Goal: Information Seeking & Learning: Check status

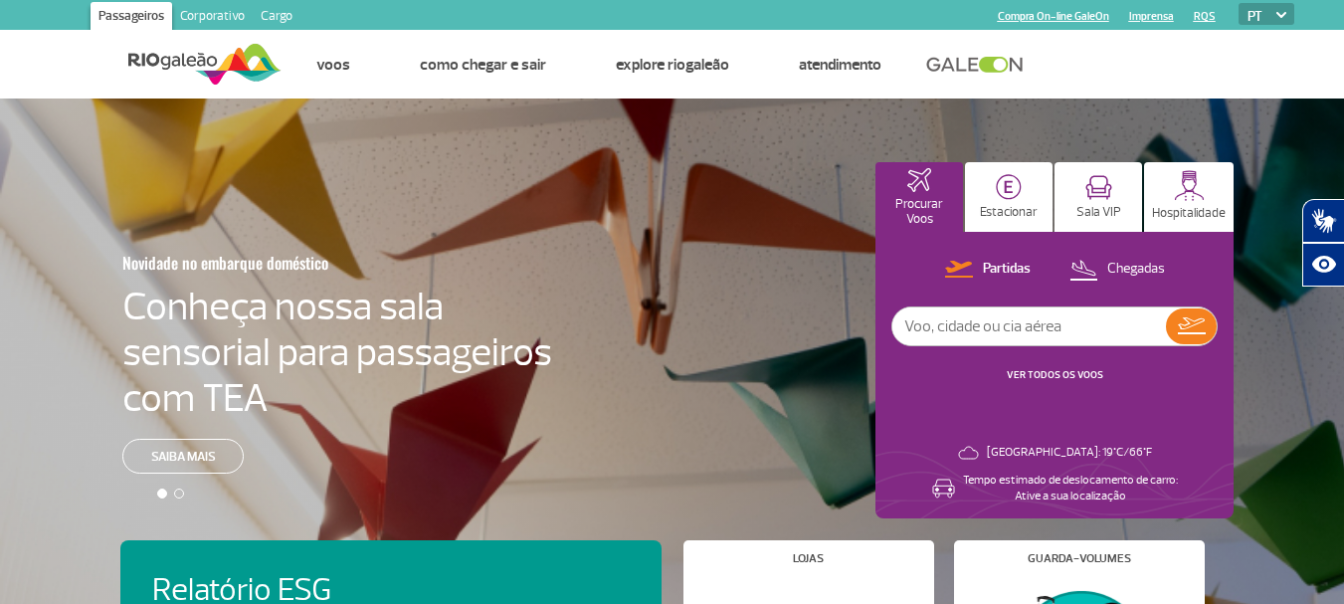
click at [1046, 336] on input "text" at bounding box center [1030, 327] width 274 height 38
type input "1997"
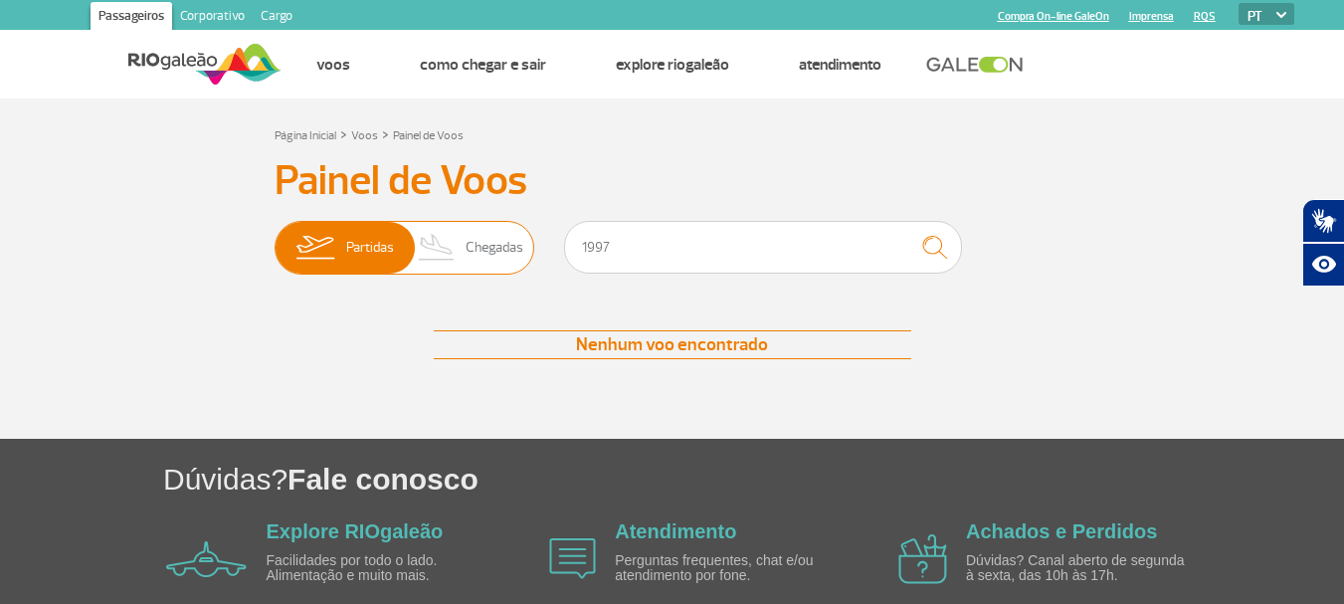
click at [508, 257] on span "Chegadas" at bounding box center [495, 248] width 58 height 52
click at [275, 238] on input "Partidas Chegadas" at bounding box center [275, 238] width 0 height 0
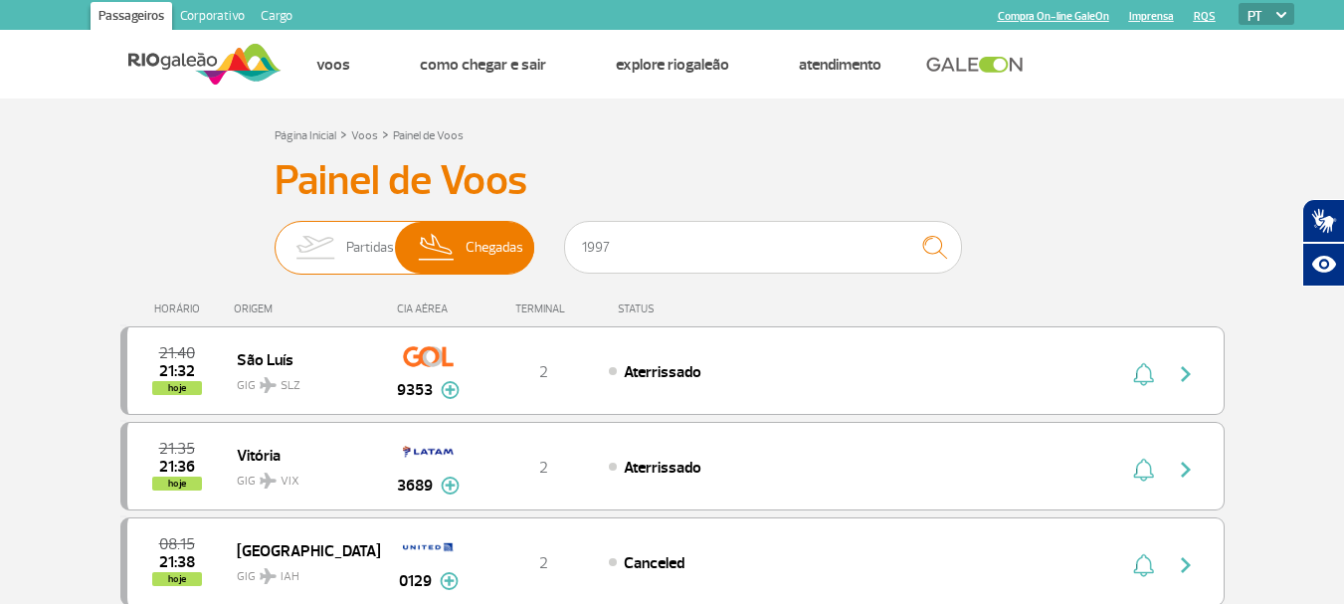
click at [347, 240] on span "Partidas" at bounding box center [370, 248] width 48 height 52
click at [275, 238] on input "Partidas Chegadas" at bounding box center [275, 238] width 0 height 0
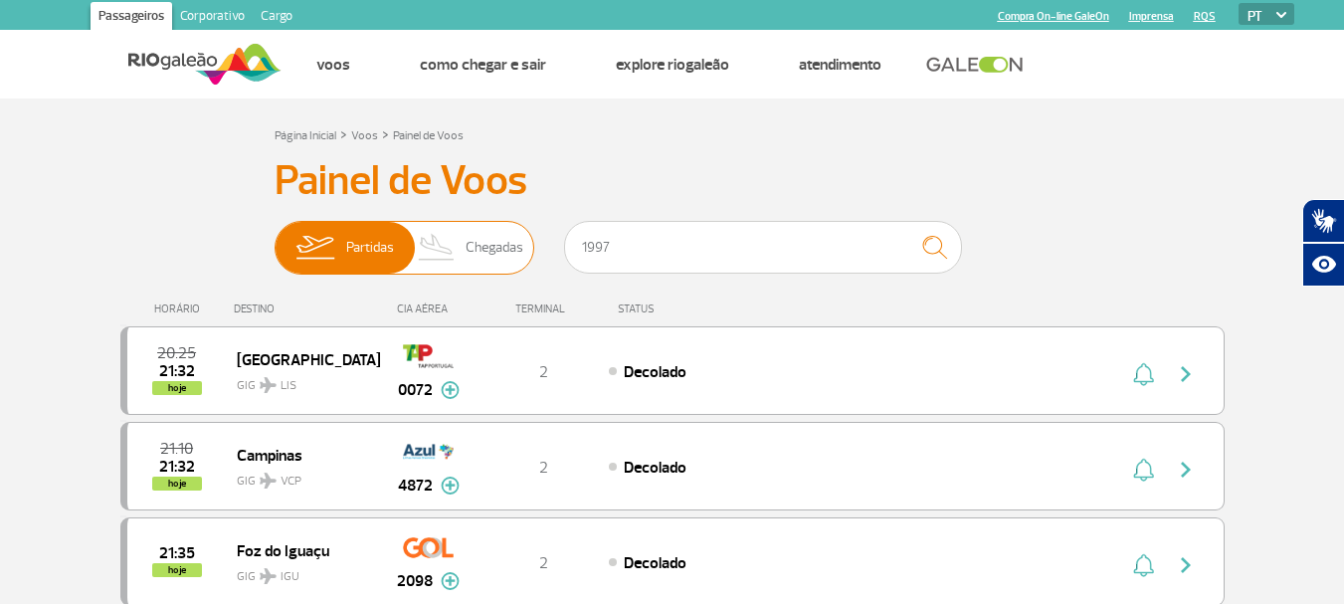
click at [472, 232] on span "Chegadas" at bounding box center [495, 248] width 58 height 52
click at [275, 238] on input "Partidas Chegadas" at bounding box center [275, 238] width 0 height 0
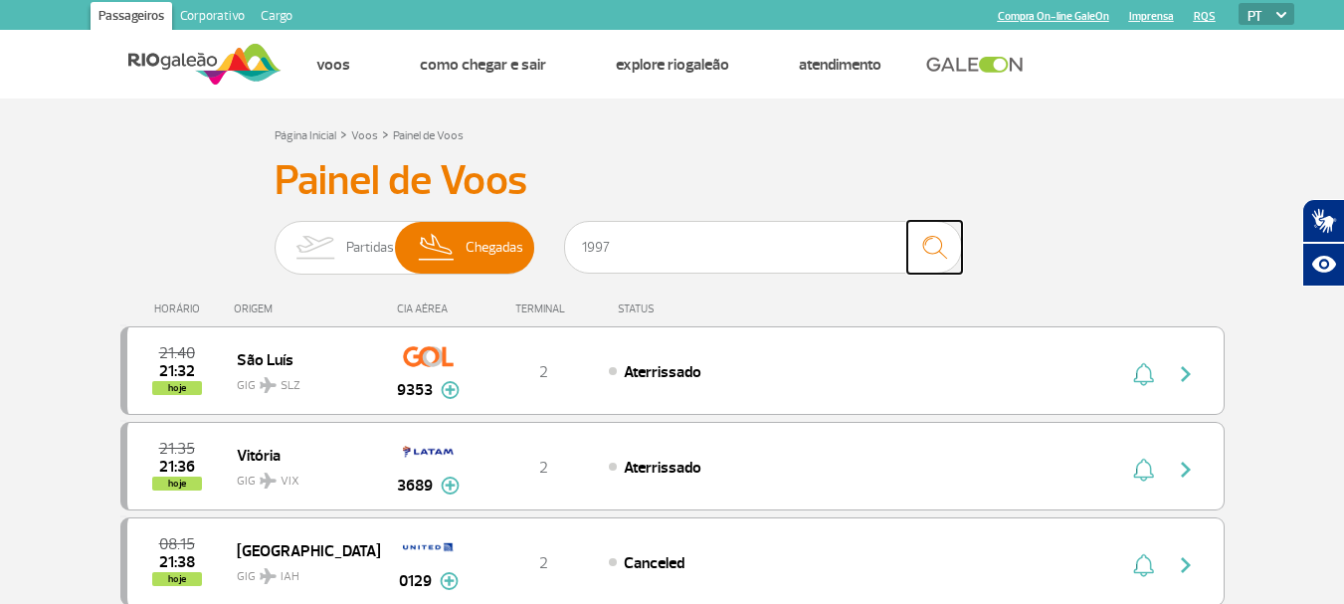
click at [931, 260] on img "submit" at bounding box center [935, 247] width 43 height 41
click at [741, 248] on input "1997" at bounding box center [763, 247] width 398 height 53
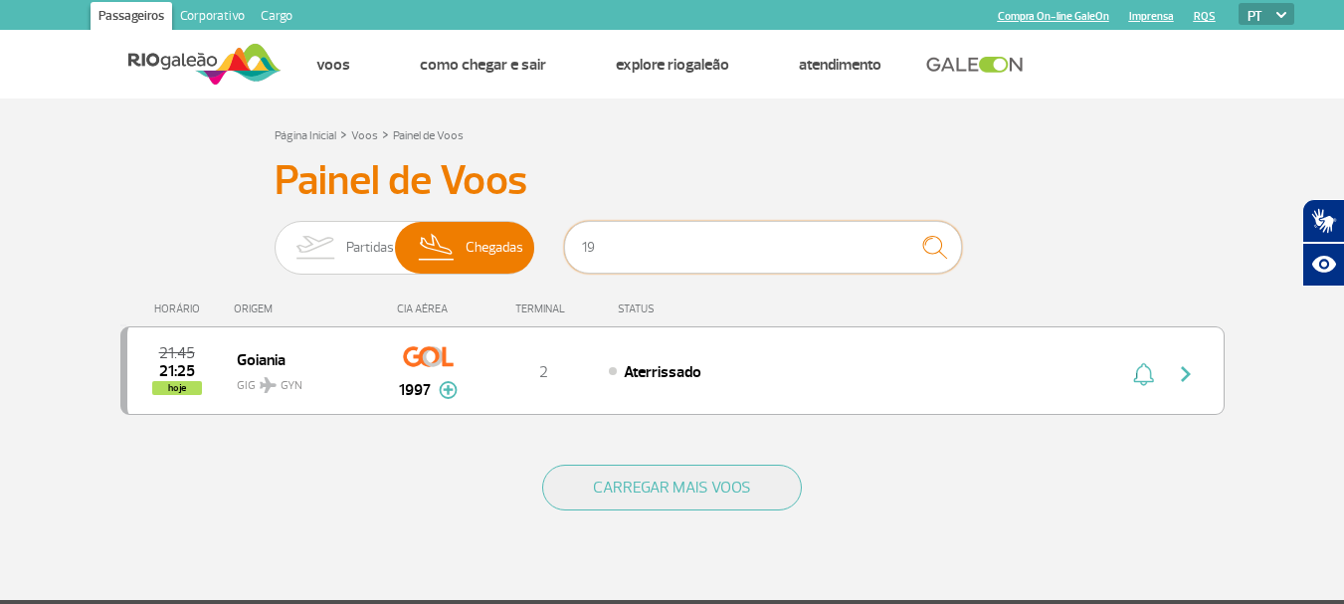
type input "1"
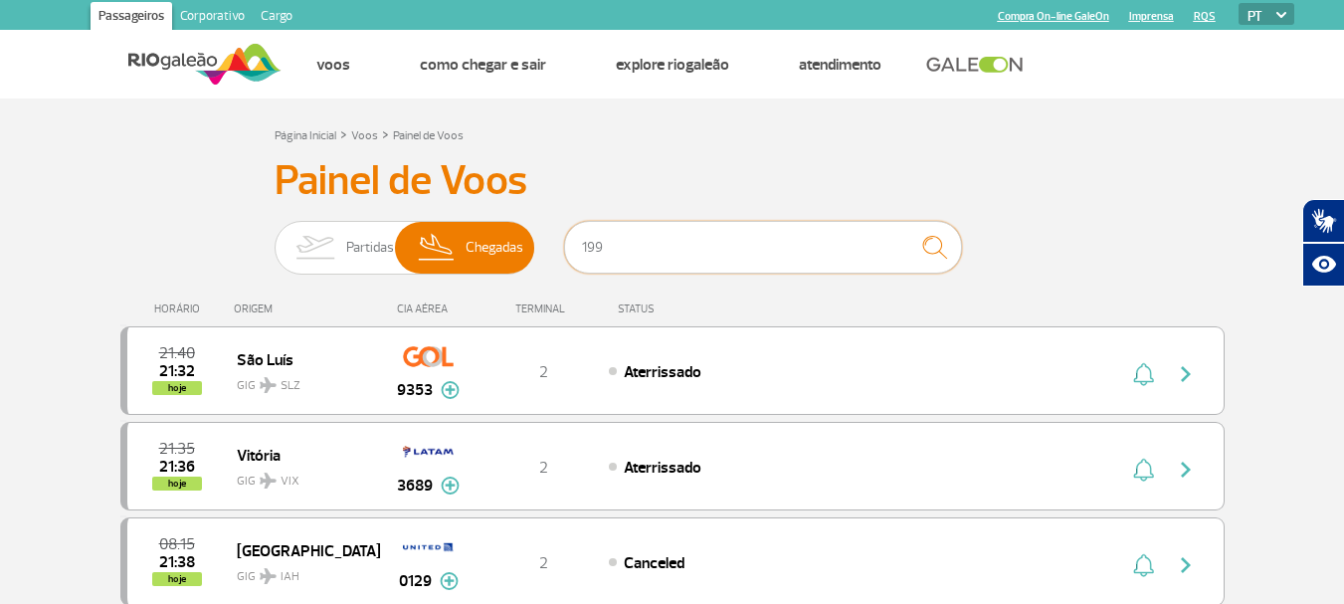
type input "1997"
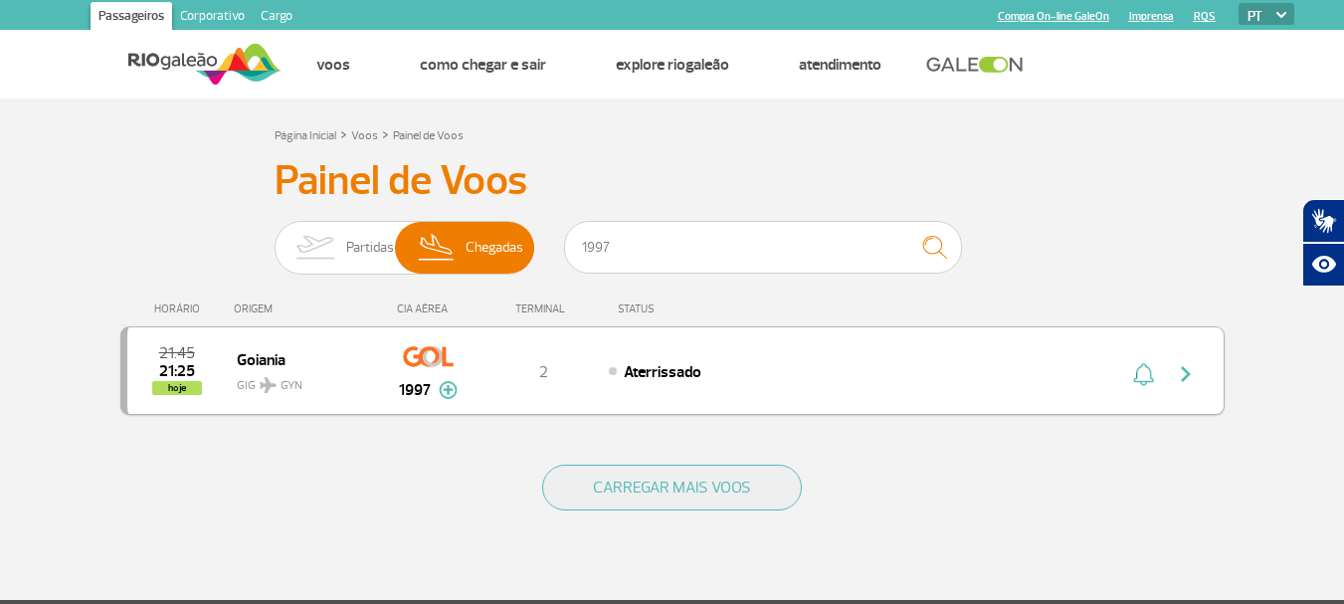
click at [443, 388] on img at bounding box center [448, 390] width 19 height 18
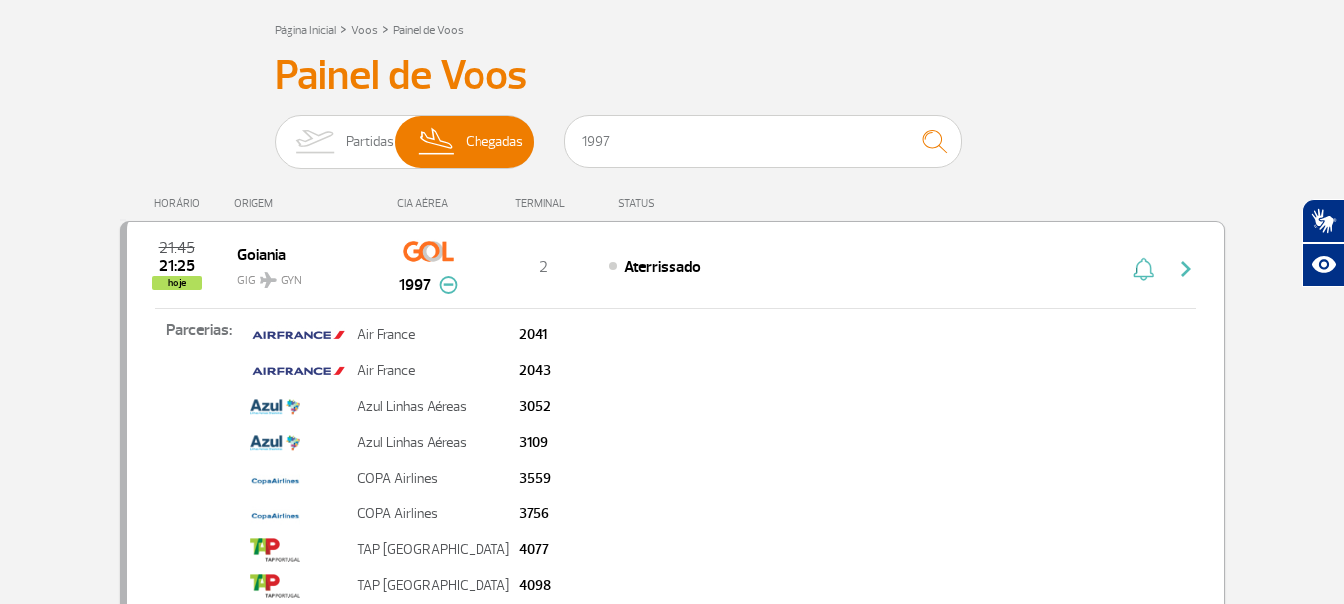
scroll to position [100, 0]
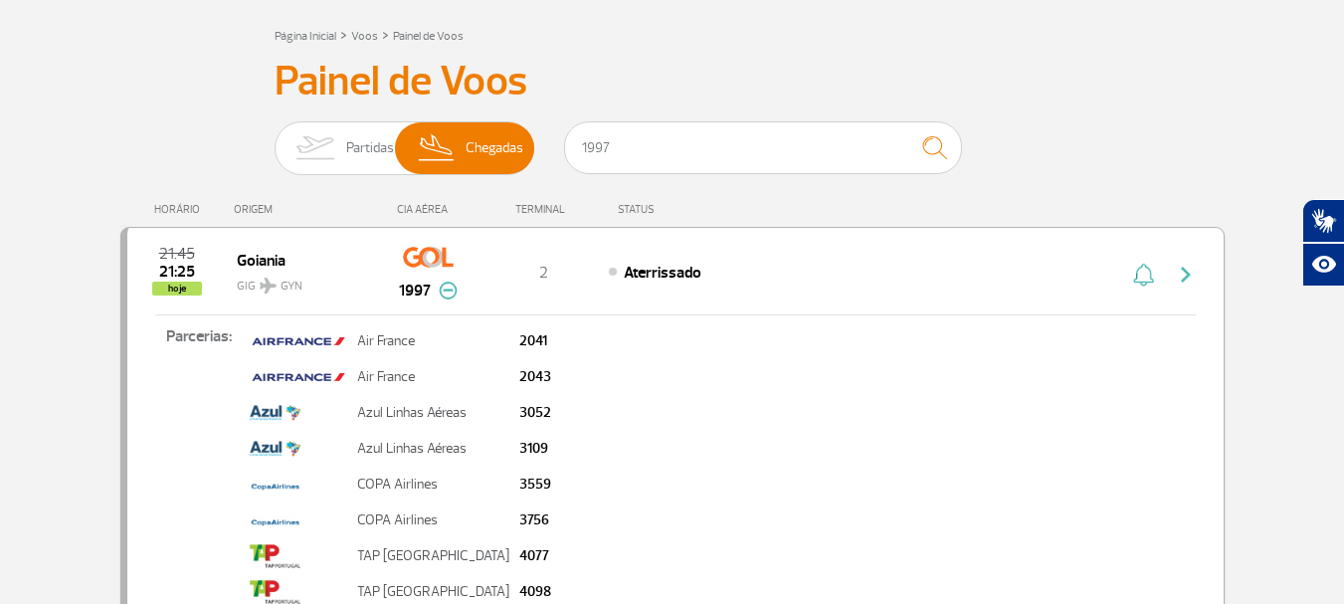
click at [267, 271] on span "GIG GYN" at bounding box center [300, 281] width 127 height 29
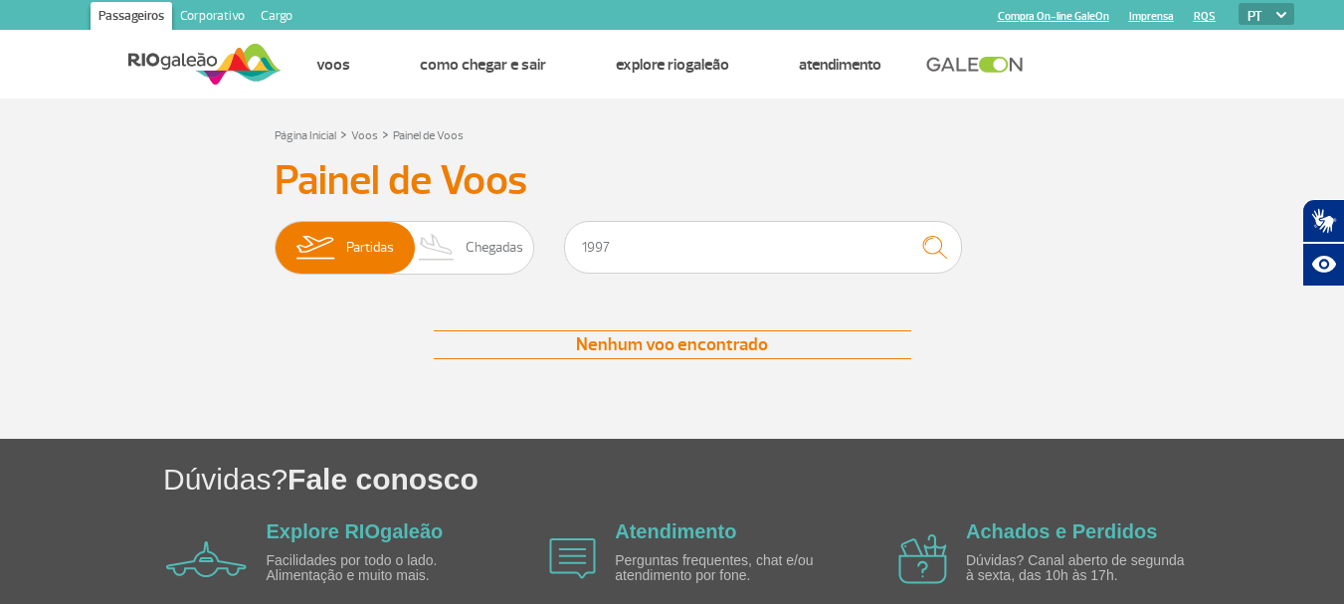
click at [221, 61] on img at bounding box center [204, 64] width 153 height 49
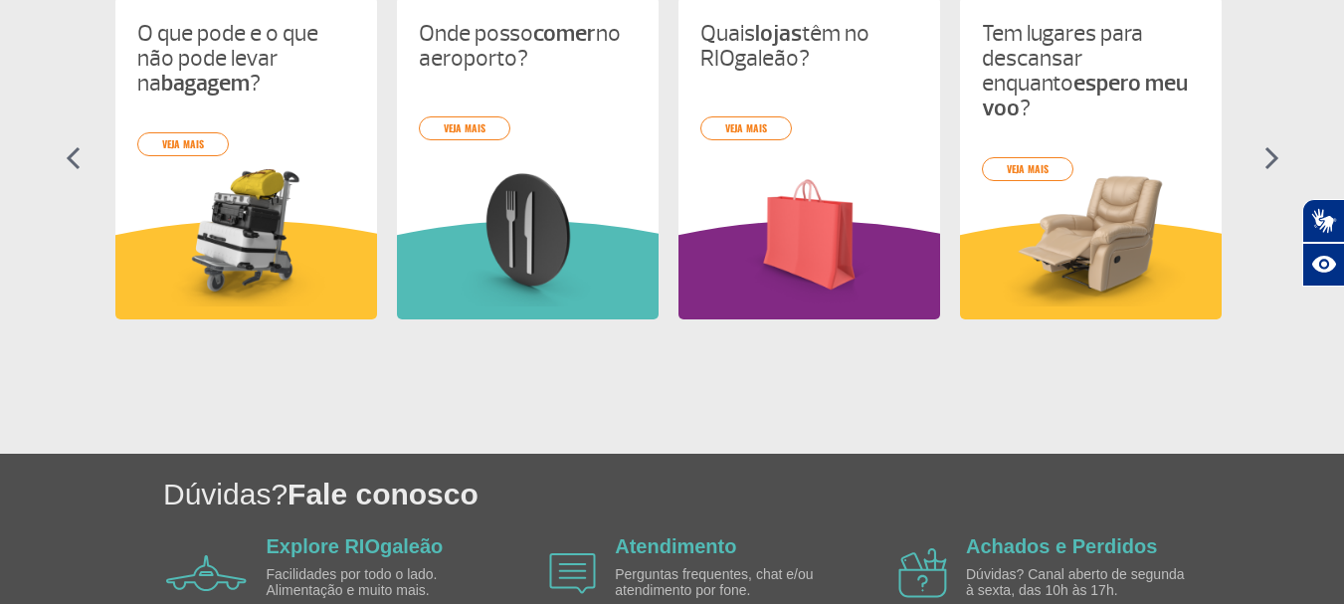
scroll to position [1093, 0]
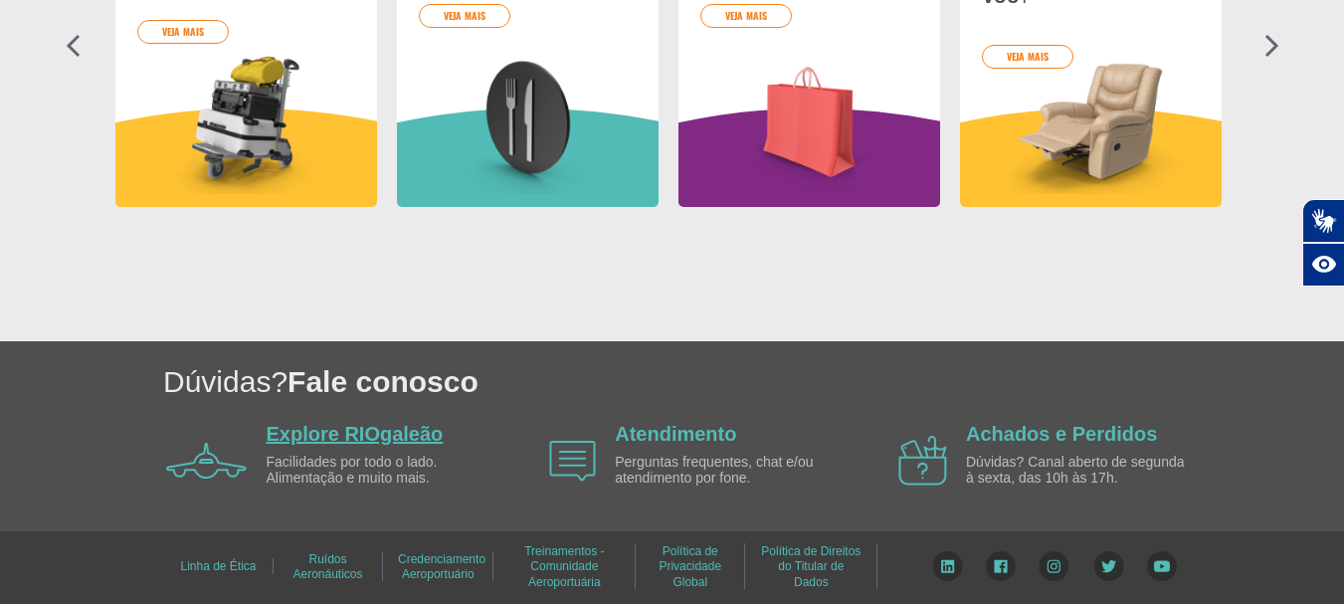
click at [378, 438] on link "Explore RIOgaleão" at bounding box center [355, 434] width 177 height 22
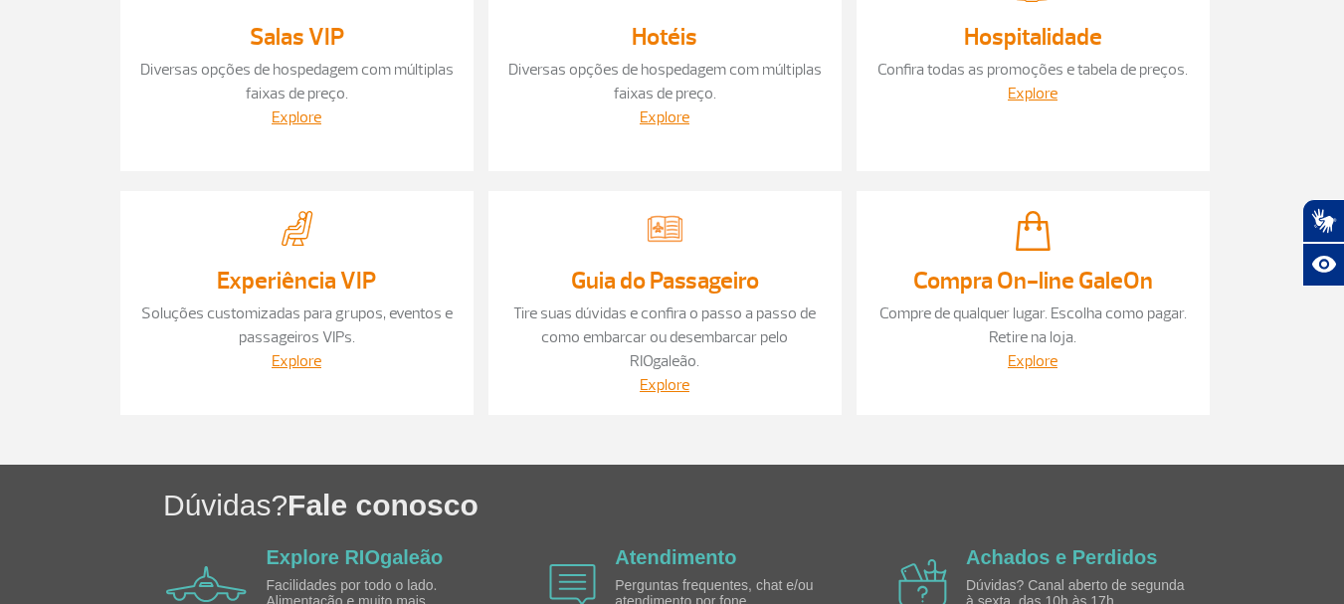
scroll to position [597, 0]
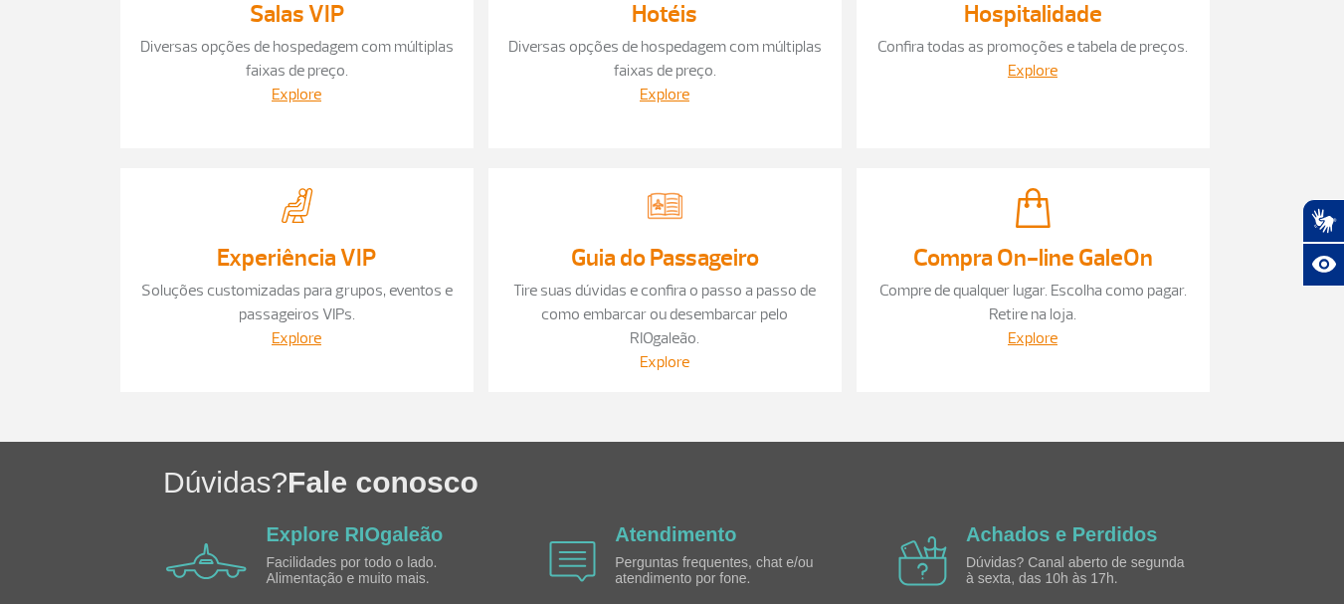
click at [685, 369] on link "Explore" at bounding box center [665, 362] width 50 height 20
